Goal: Find specific page/section: Find specific page/section

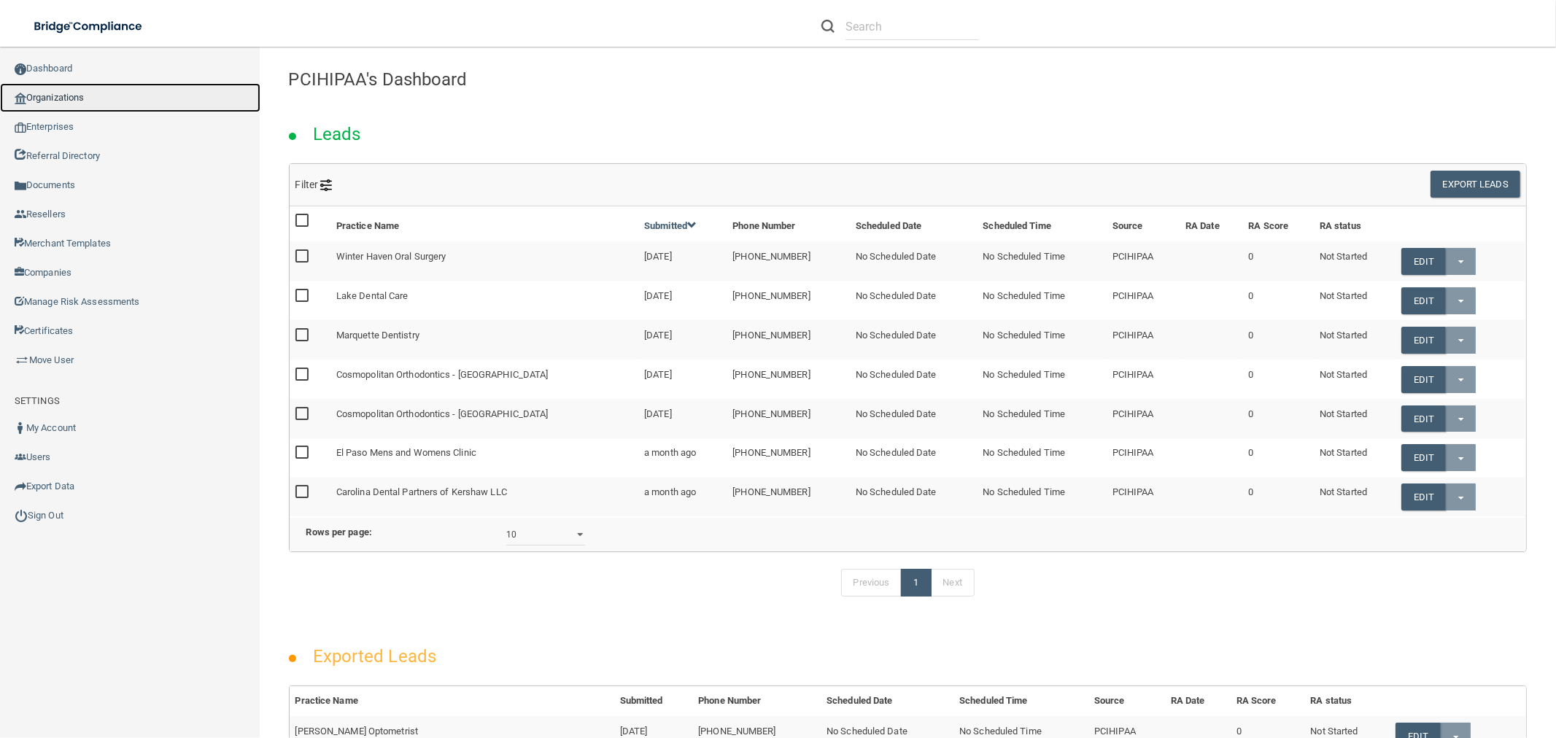
click at [91, 88] on link "Organizations" at bounding box center [130, 97] width 260 height 29
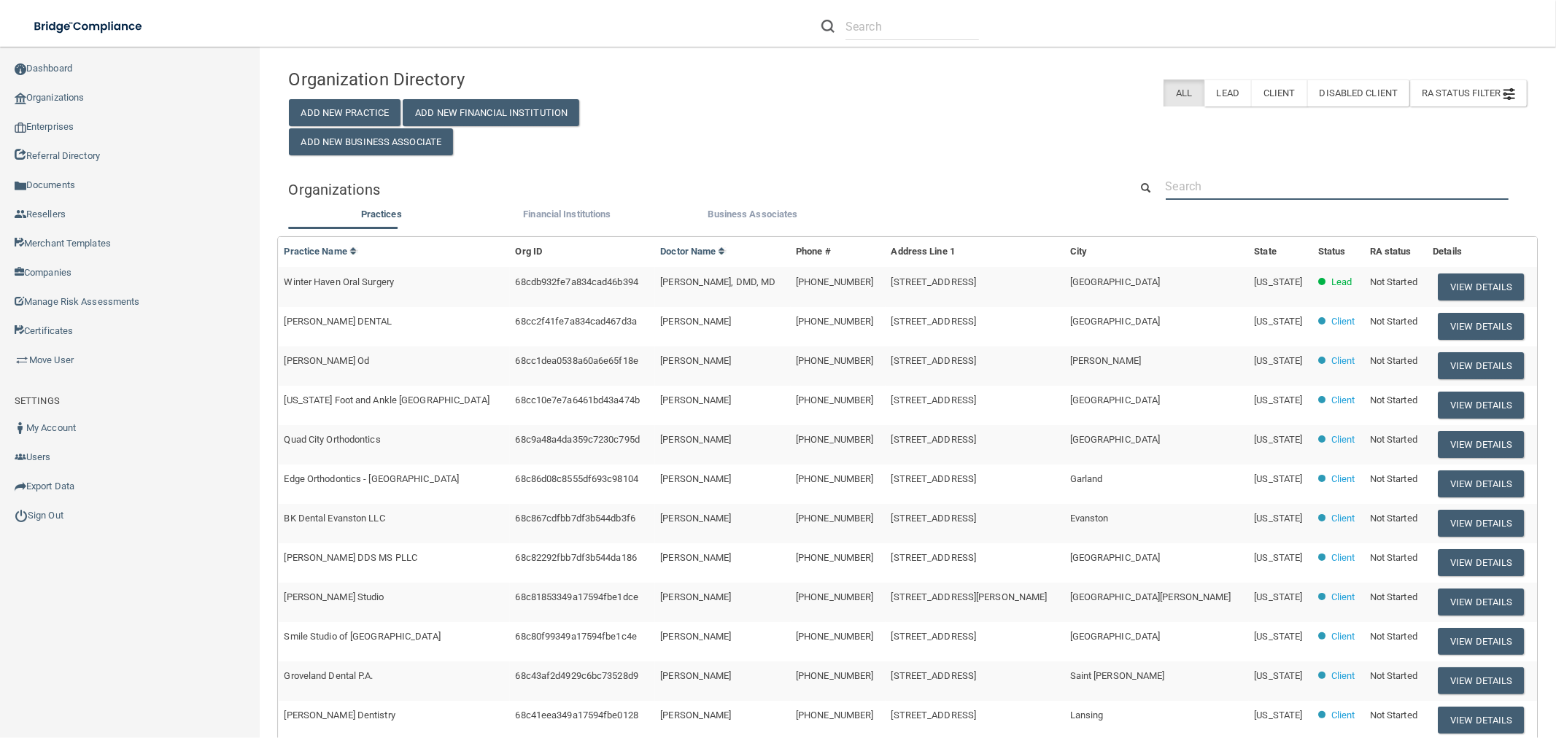
click at [1293, 185] on input "text" at bounding box center [1337, 186] width 343 height 27
paste input "[US_STATE] Vascular Institute"
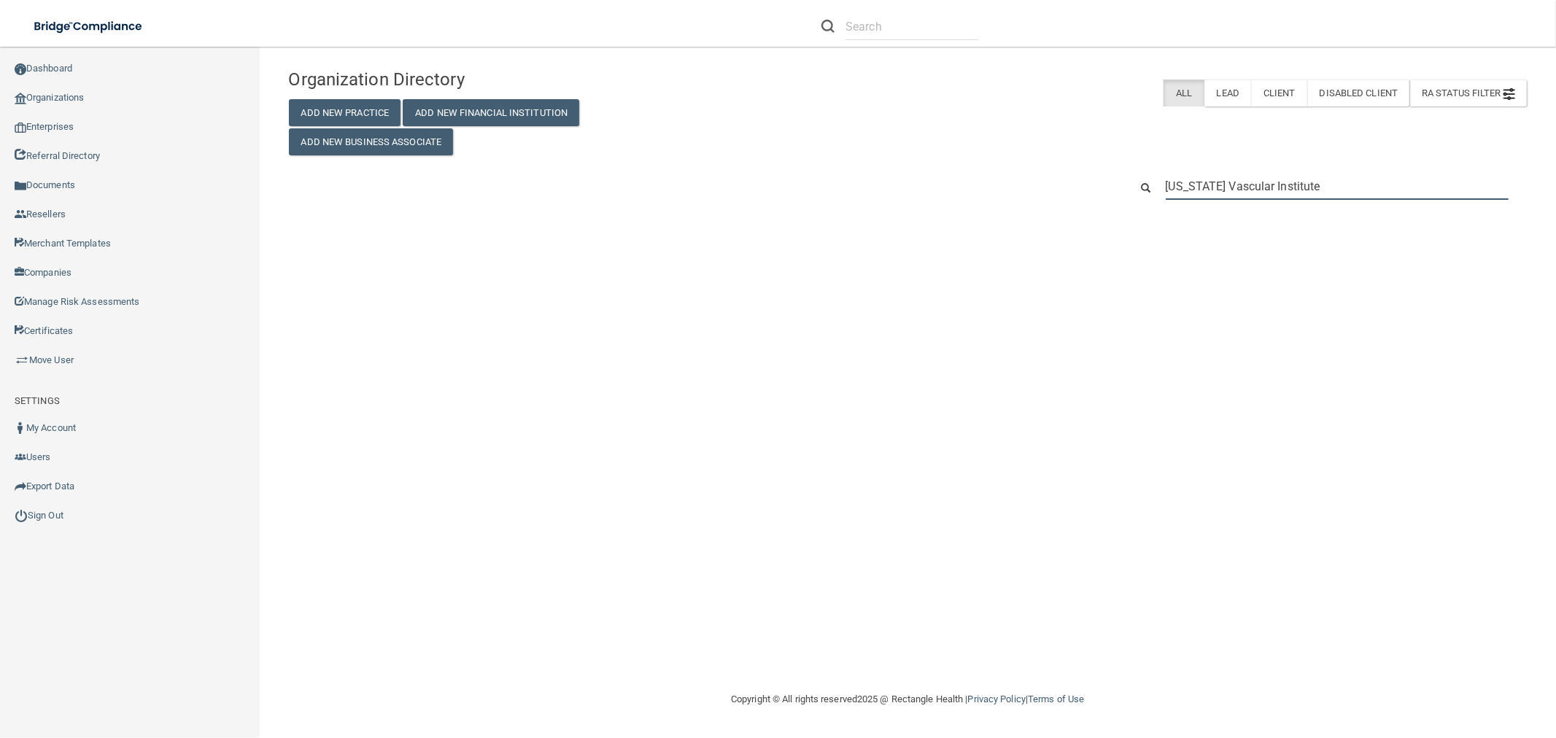
type input "[US_STATE] Vascular Institute"
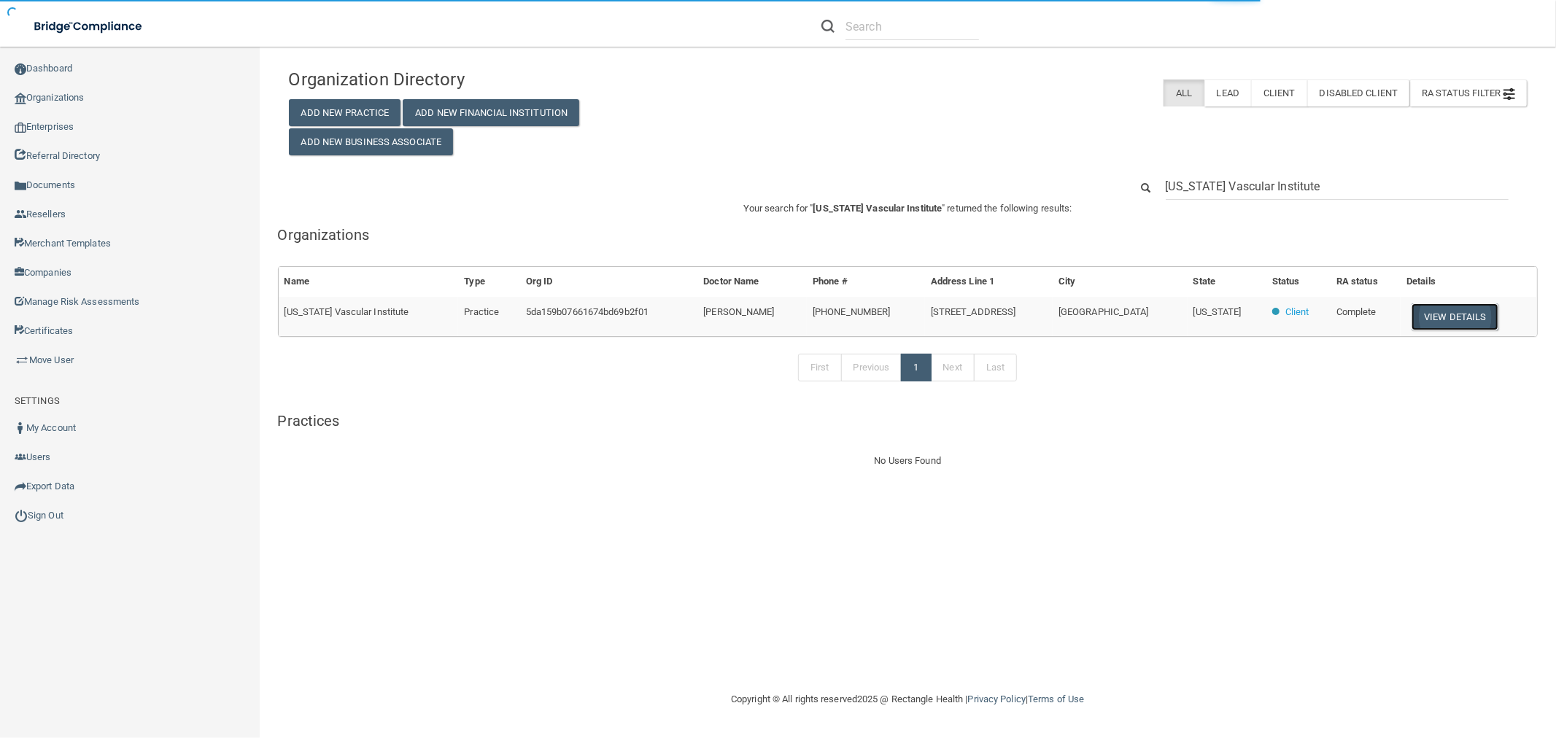
click at [1426, 322] on button "View Details" at bounding box center [1455, 316] width 86 height 27
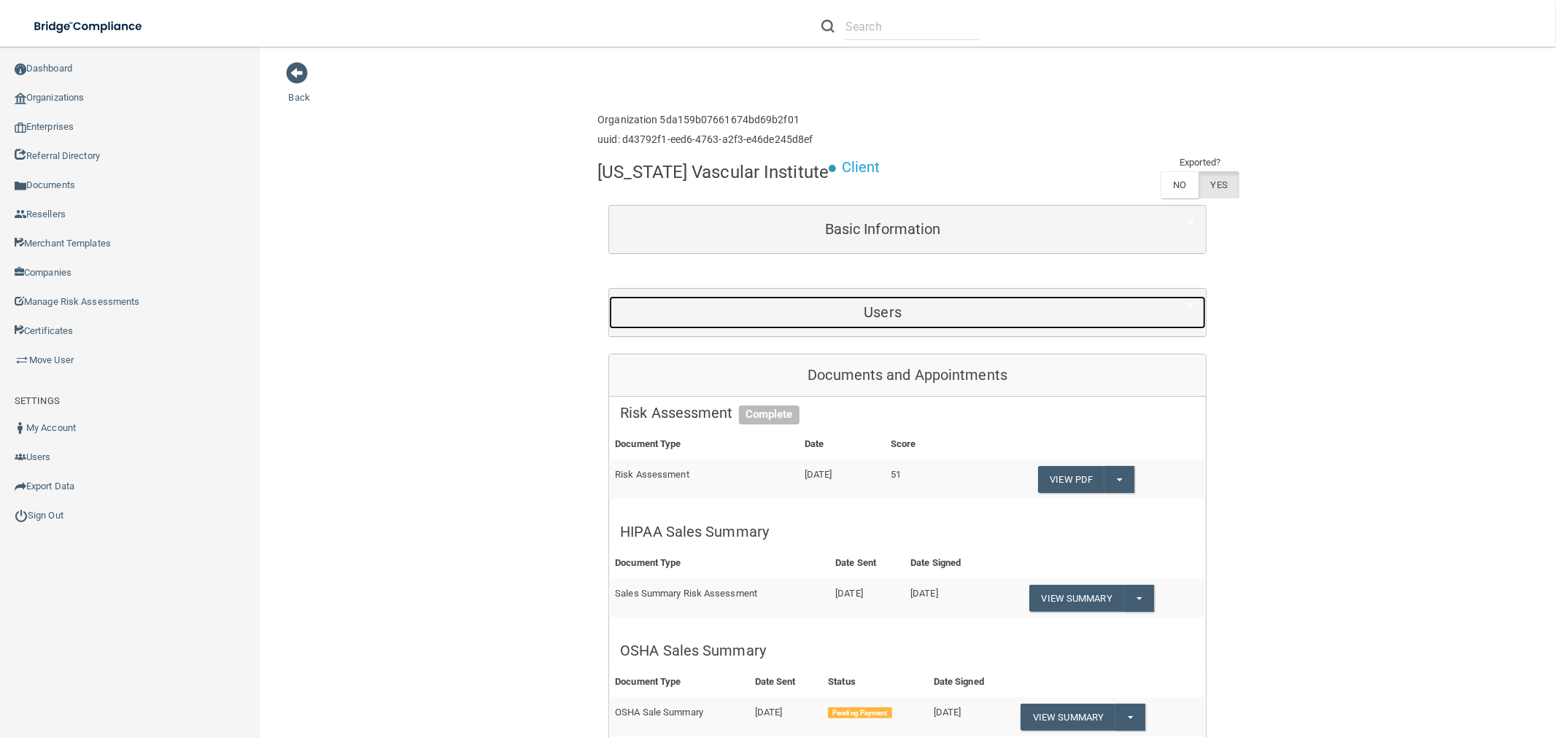
click at [909, 316] on h5 "Users" at bounding box center [882, 312] width 525 height 16
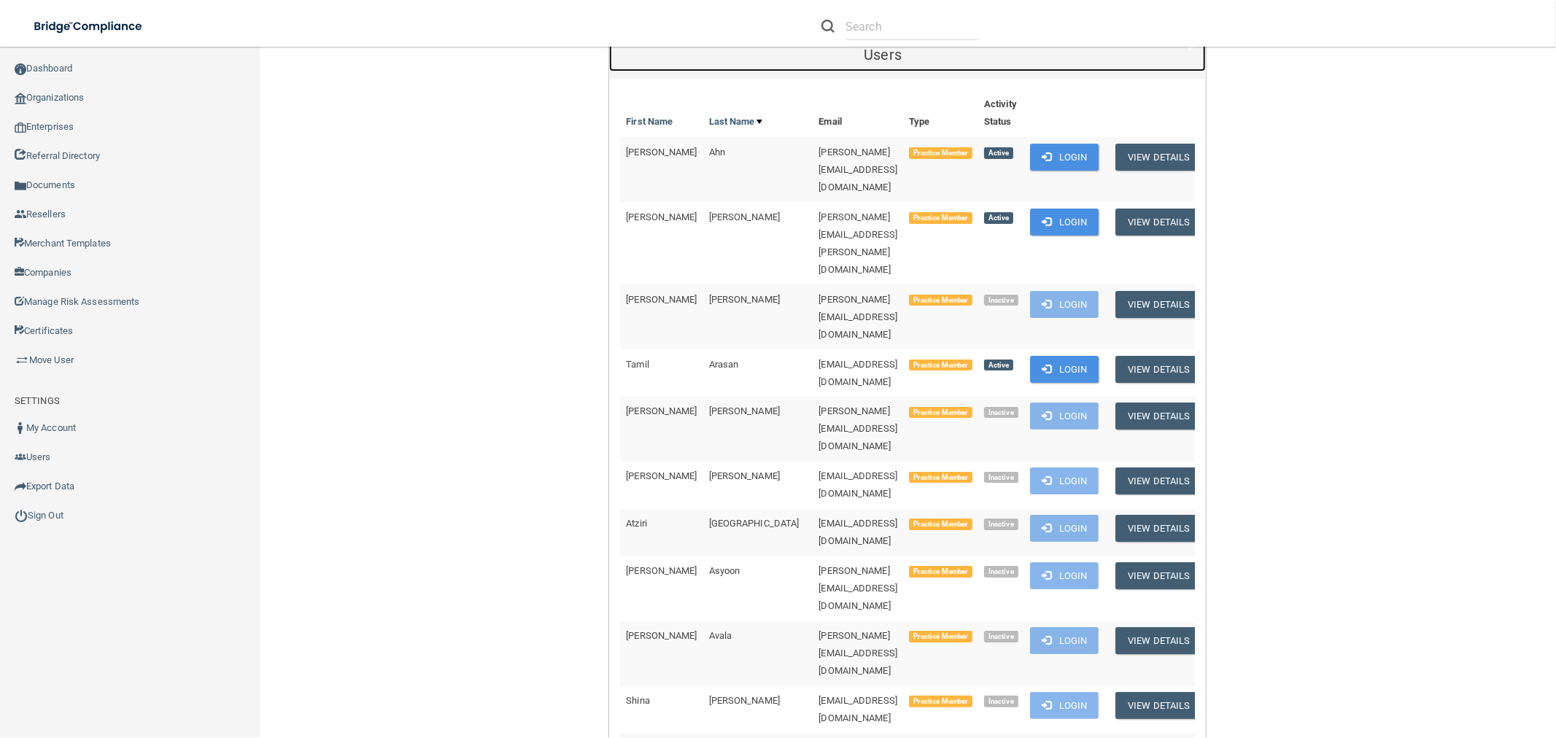
scroll to position [486, 0]
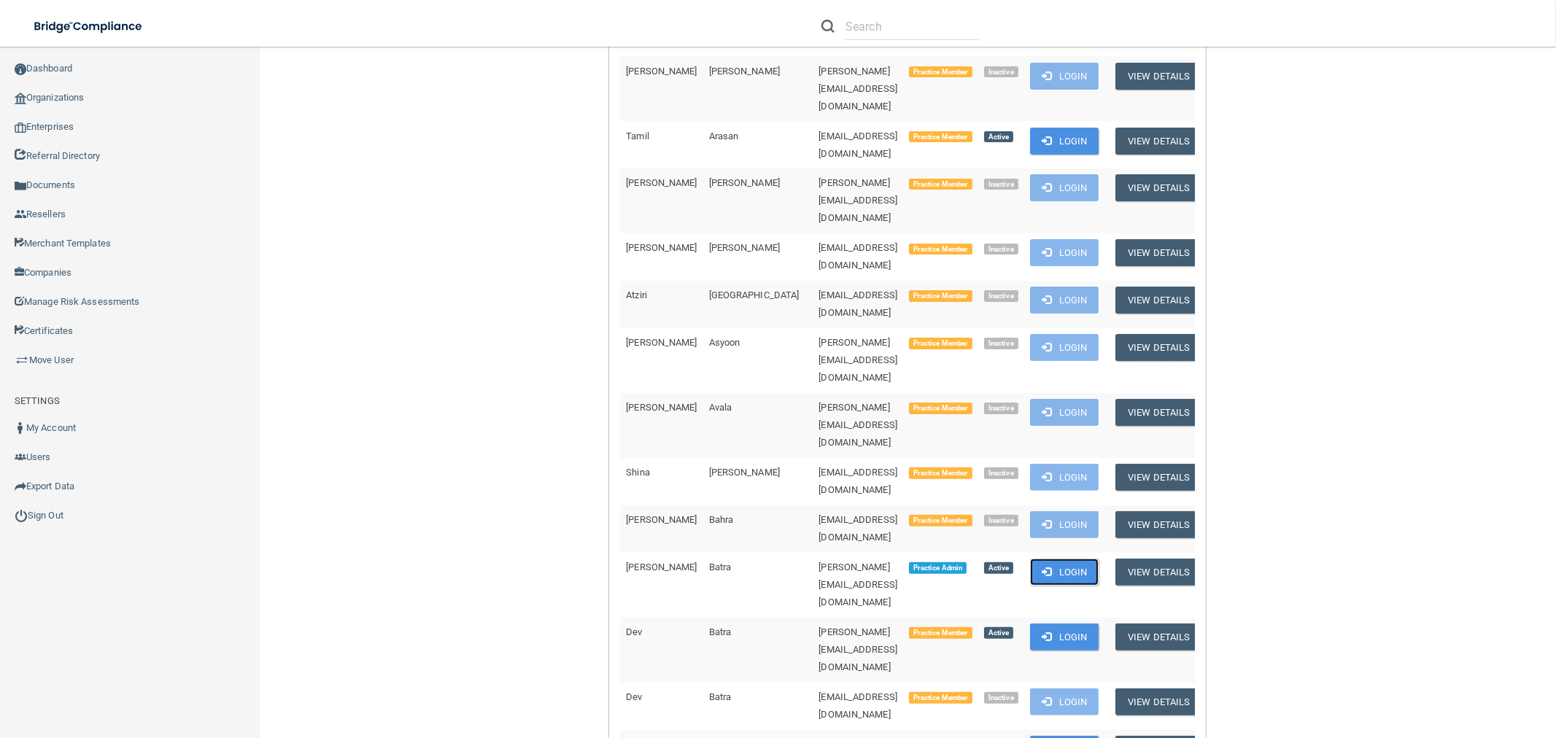
click at [1065, 559] on button "Login" at bounding box center [1064, 572] width 69 height 27
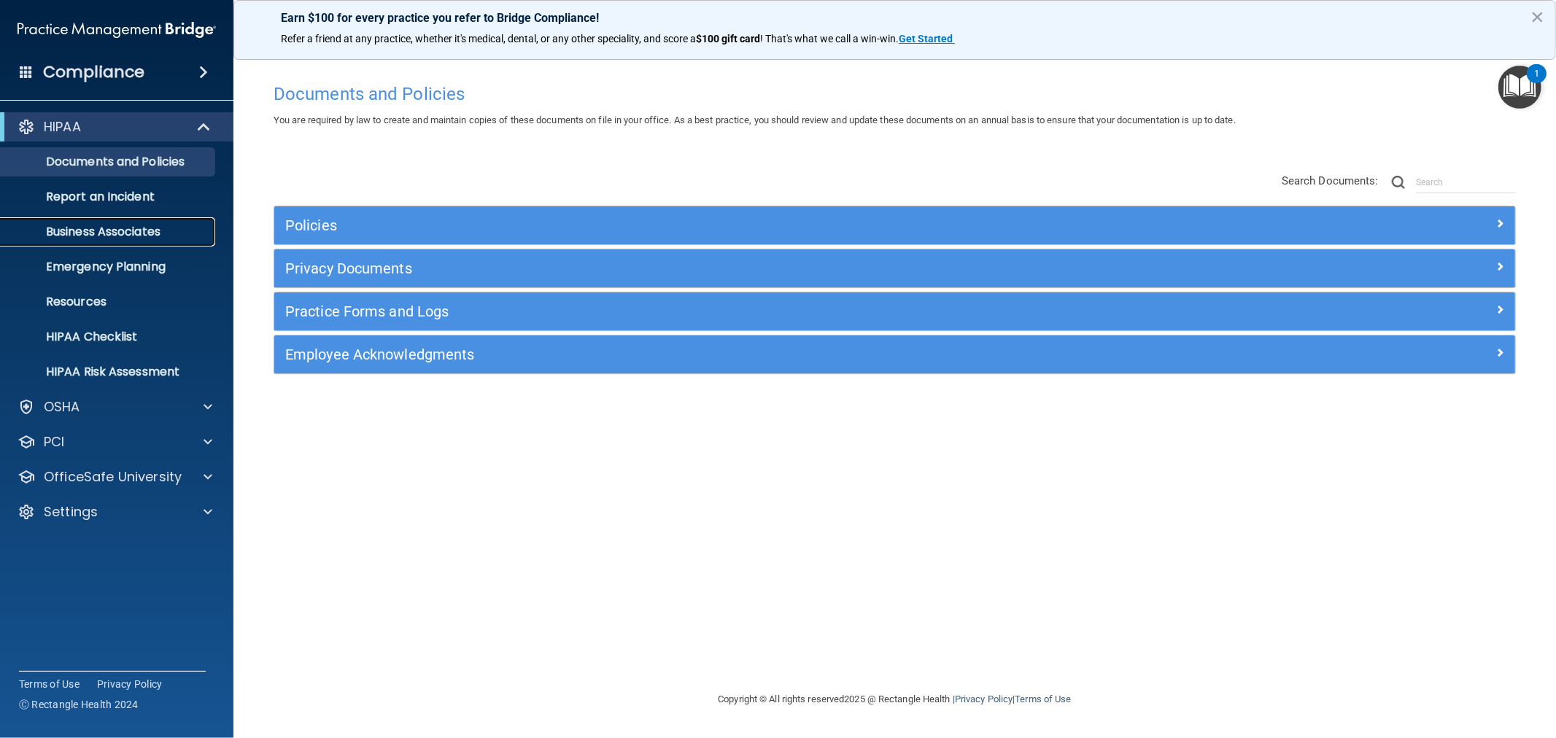
click at [135, 227] on p "Business Associates" at bounding box center [108, 232] width 199 height 15
